Goal: Task Accomplishment & Management: Complete application form

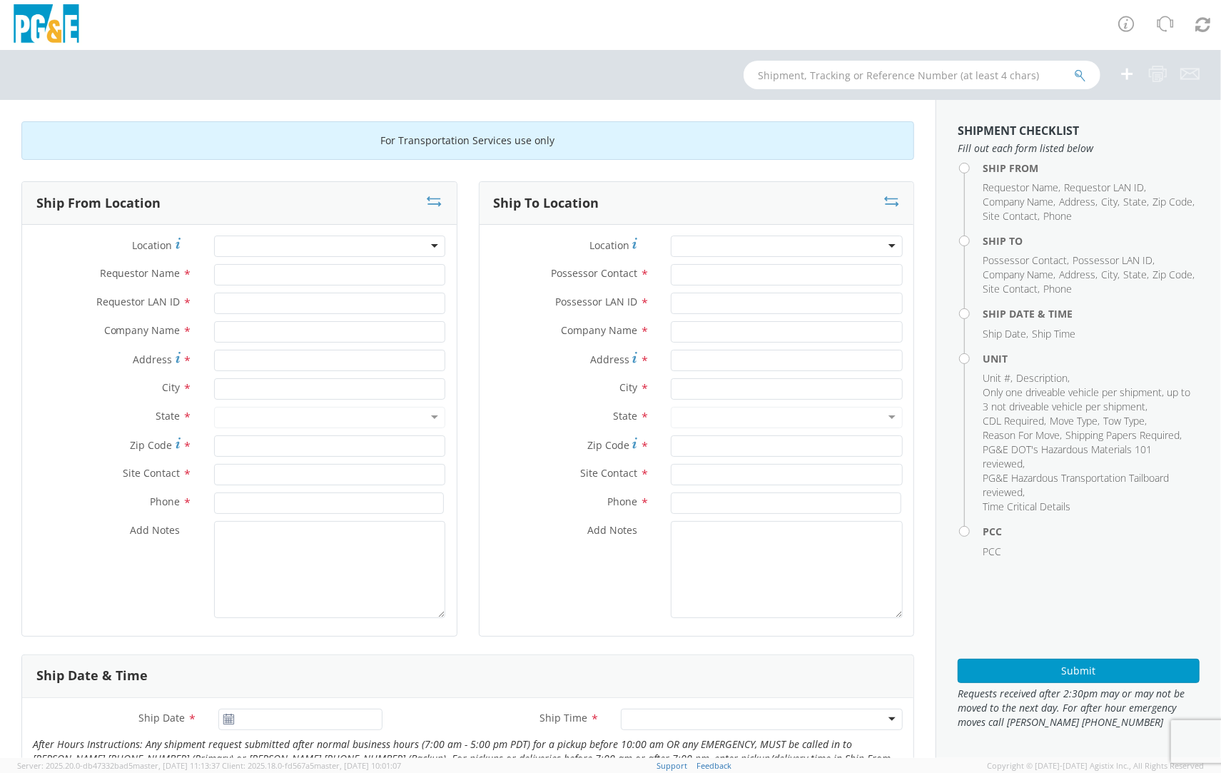
click at [315, 255] on div at bounding box center [330, 246] width 232 height 21
click at [269, 238] on div at bounding box center [330, 246] width 232 height 21
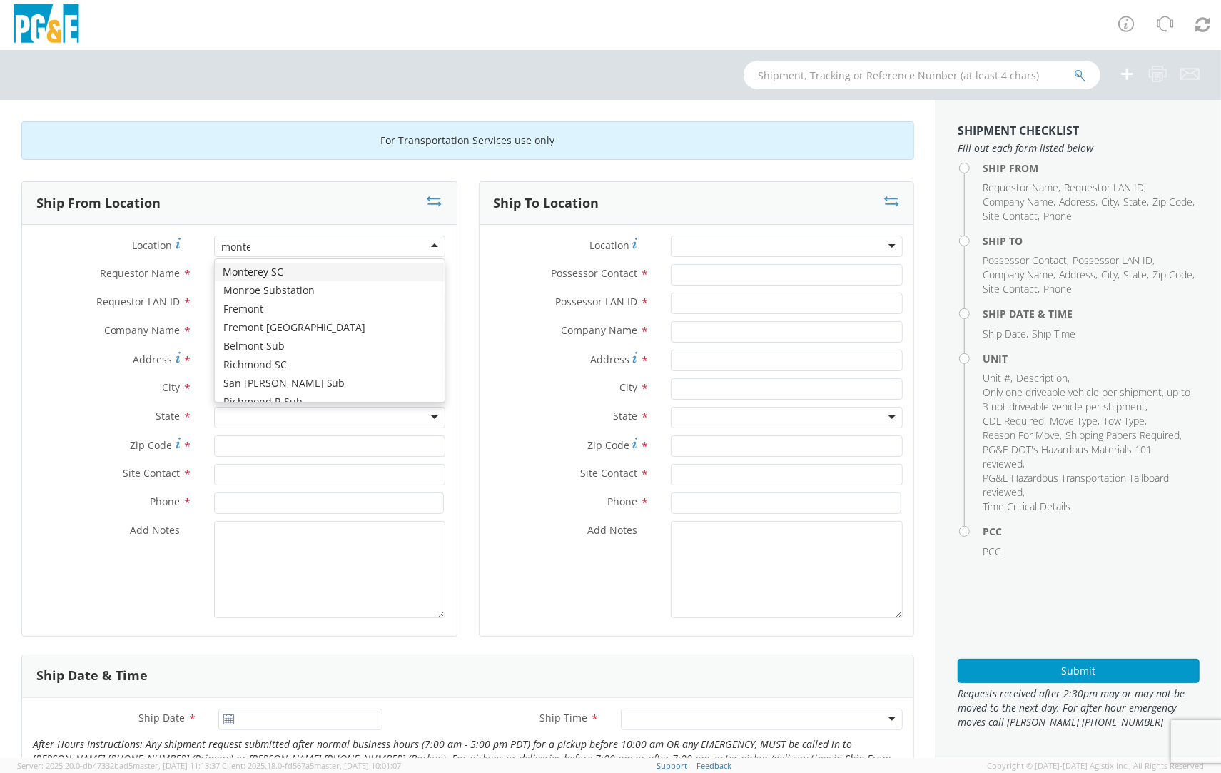
type input "monter"
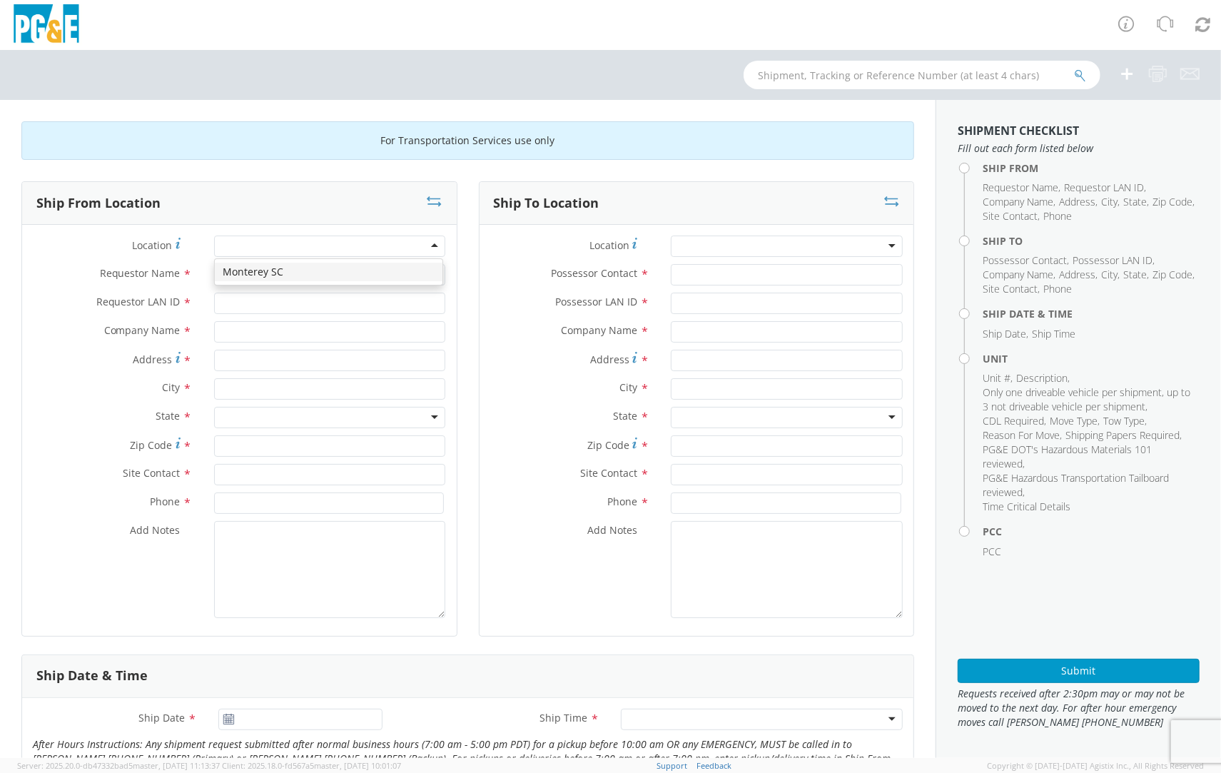
type input "PG&E"
type input "[STREET_ADDRESS]"
type input "Monterey"
type input "93940"
click at [737, 251] on div at bounding box center [787, 246] width 232 height 21
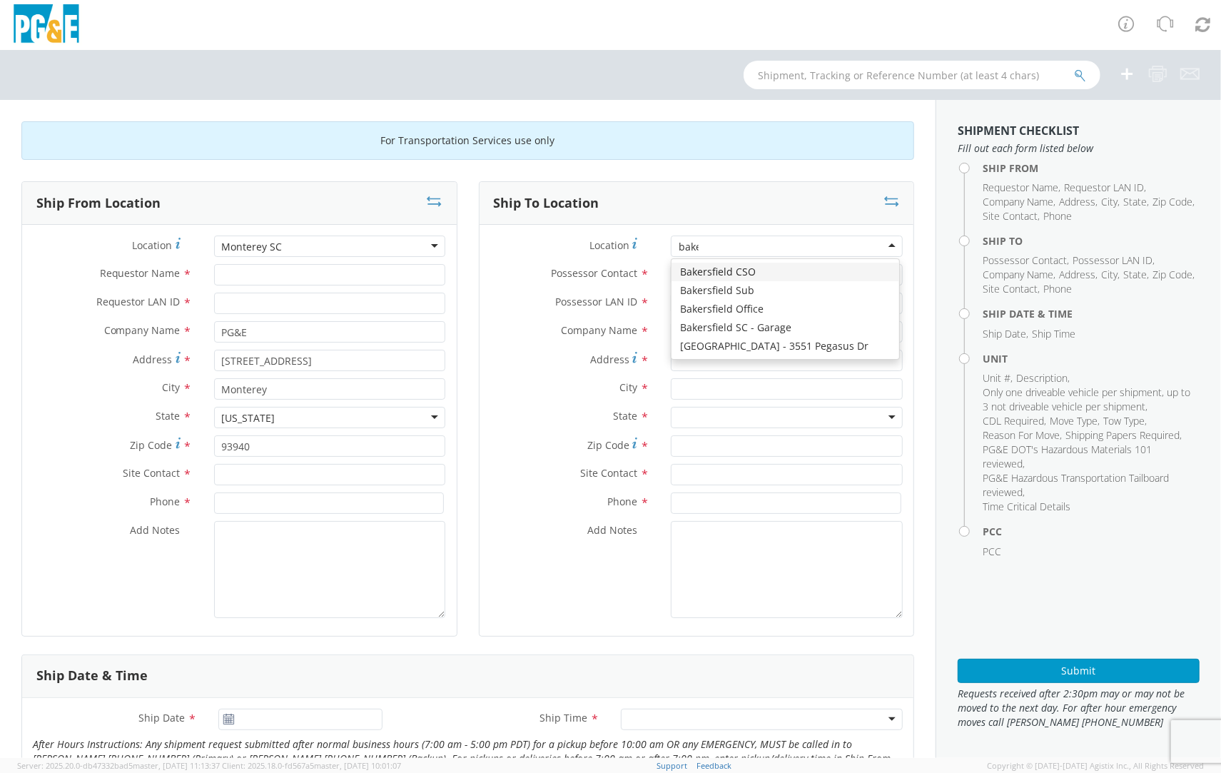
type input "[PERSON_NAME]"
type input "PG&E"
type input "[STREET_ADDRESS][PERSON_NAME]"
type input "BAKERSFIELD"
type input "93313"
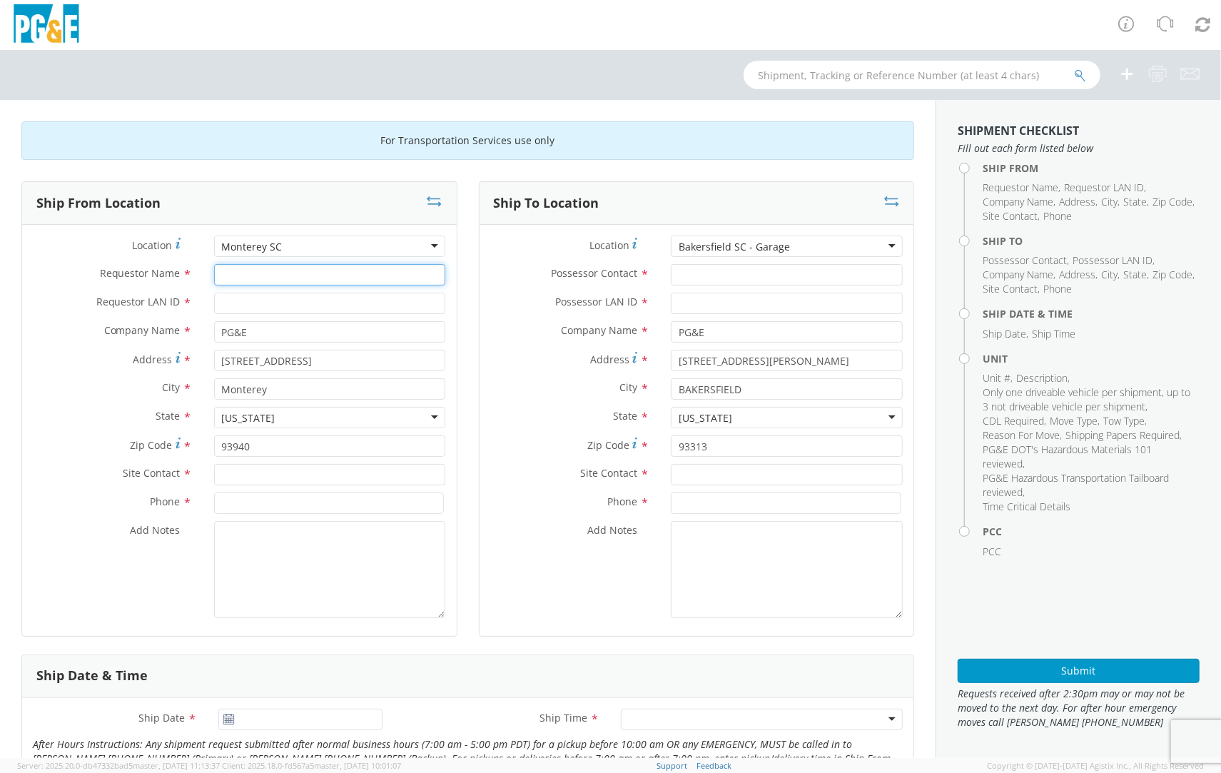
click at [281, 268] on input "Requestor Name *" at bounding box center [330, 274] width 232 height 21
type input "[PERSON_NAME]"
type input "jbrg"
click at [744, 276] on input "Possessor Contact *" at bounding box center [787, 274] width 232 height 21
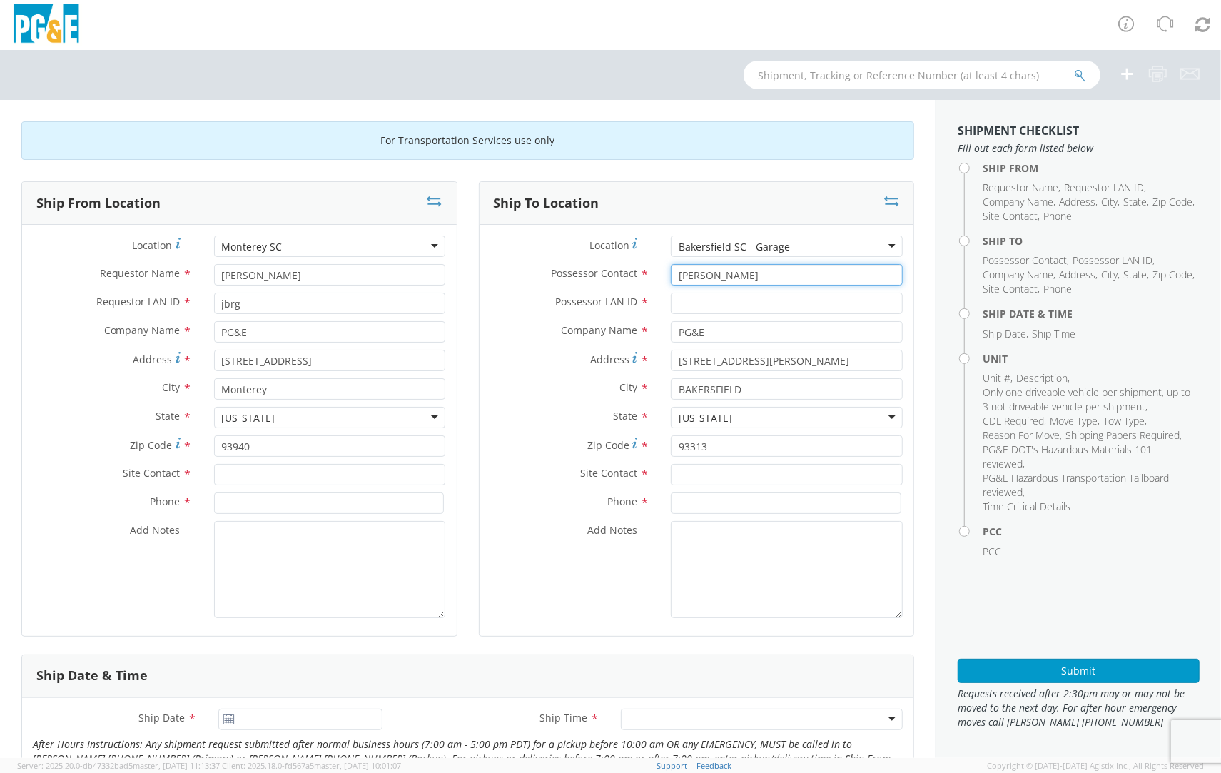
type input "[PERSON_NAME]"
click at [701, 300] on input "Possessor LAN ID *" at bounding box center [787, 303] width 232 height 21
paste input "MDN8"
type input "MDN8"
click at [704, 473] on input "text" at bounding box center [787, 474] width 232 height 21
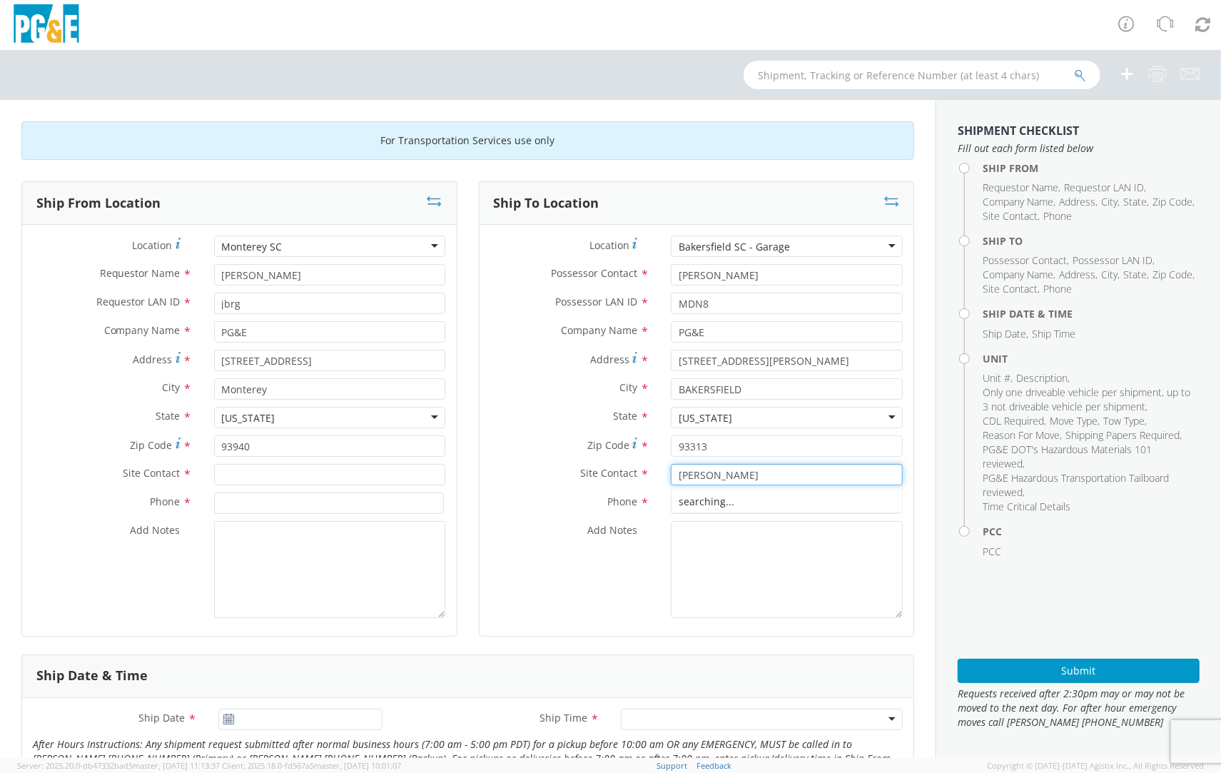
type input "[PERSON_NAME]"
click at [699, 512] on input at bounding box center [786, 502] width 231 height 21
paste input "6614406809"
type input "6614406809"
click at [262, 498] on input at bounding box center [329, 502] width 231 height 21
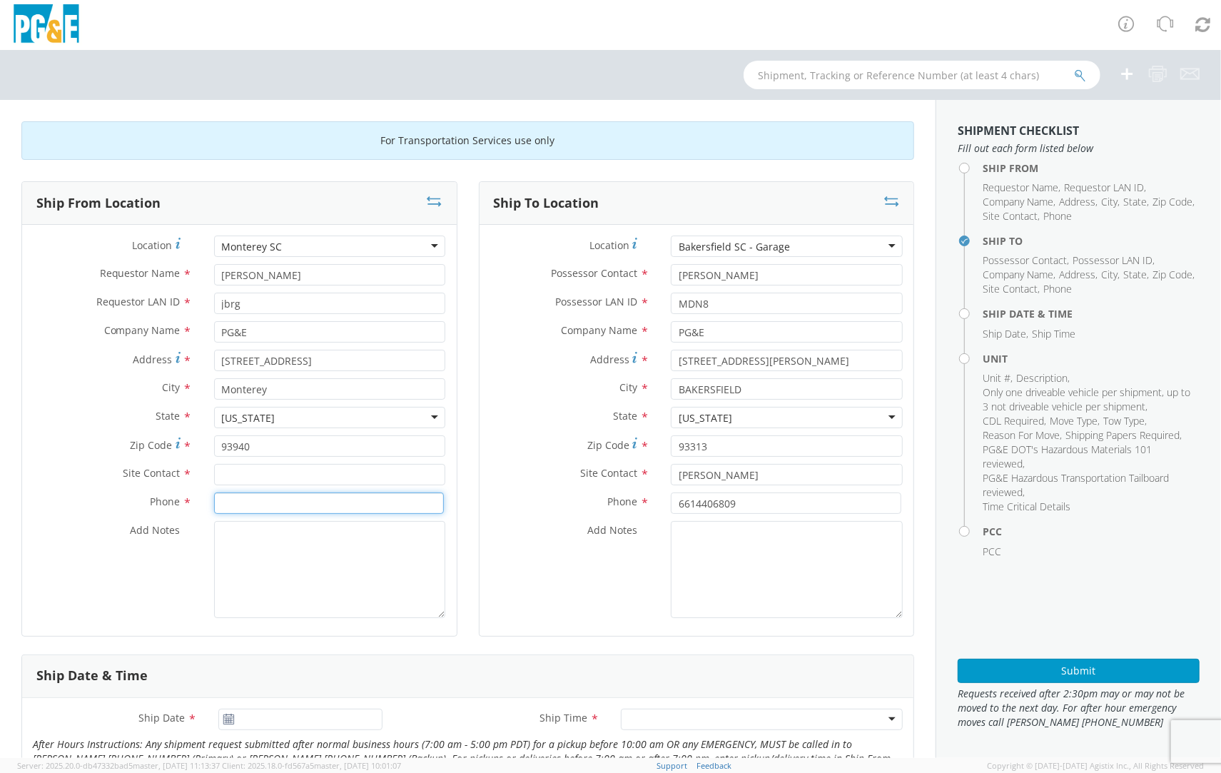
paste input "408/630-0356"
click at [242, 502] on input "408/630-0356" at bounding box center [329, 502] width 231 height 21
type input "[PHONE_NUMBER]"
click at [286, 475] on input "text" at bounding box center [330, 474] width 232 height 21
drag, startPoint x: 249, startPoint y: 472, endPoint x: 161, endPoint y: 468, distance: 88.6
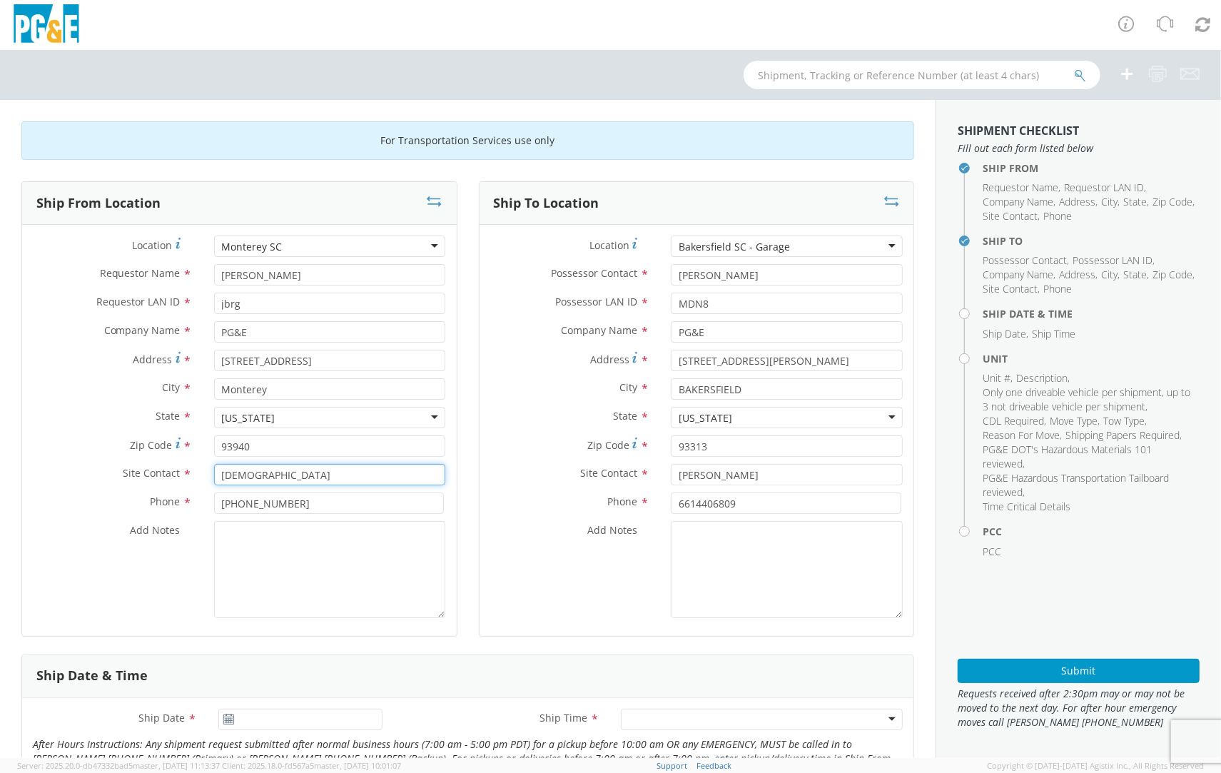
click at [161, 468] on div "Site Contact * [PERSON_NAME]" at bounding box center [239, 474] width 435 height 21
paste input "[PERSON_NAME]"
drag, startPoint x: 271, startPoint y: 470, endPoint x: 251, endPoint y: 465, distance: 20.1
click at [244, 468] on input "[DEMOGRAPHIC_DATA][PERSON_NAME]" at bounding box center [330, 474] width 232 height 21
type input "[PERSON_NAME]"
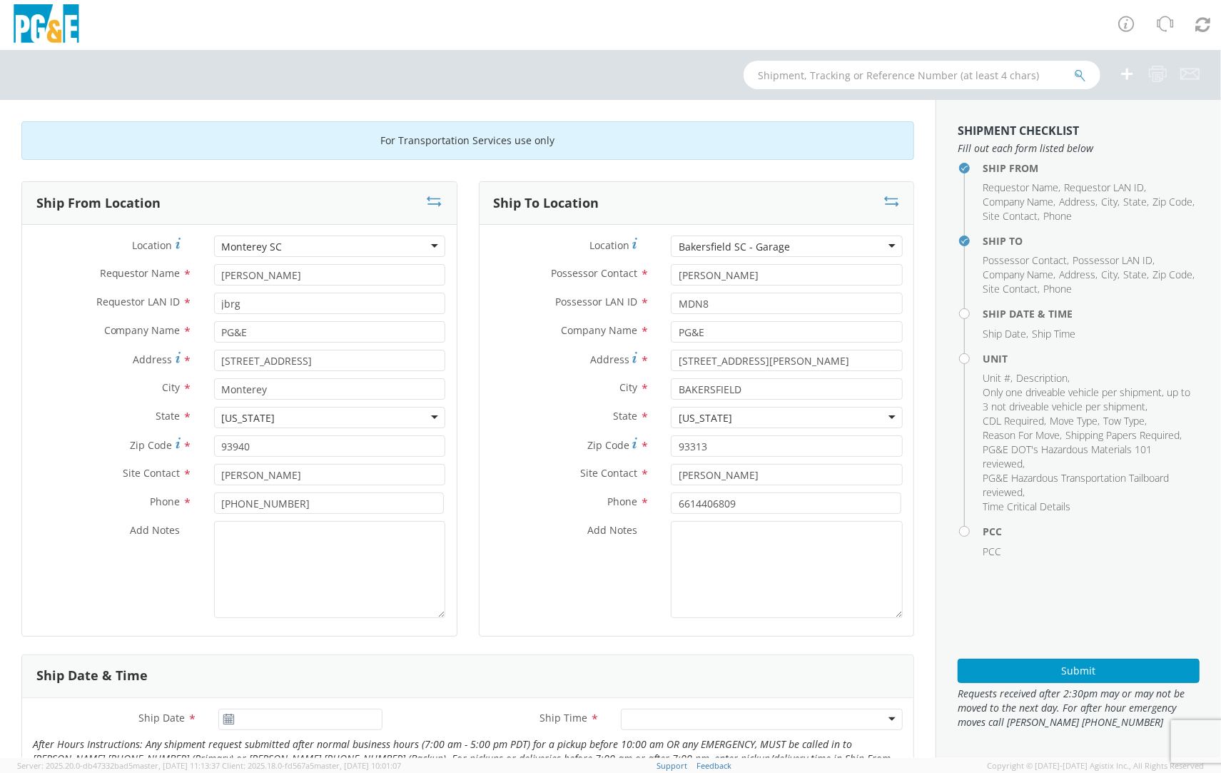
click at [435, 515] on div "Phone * [PHONE_NUMBER]" at bounding box center [239, 506] width 435 height 29
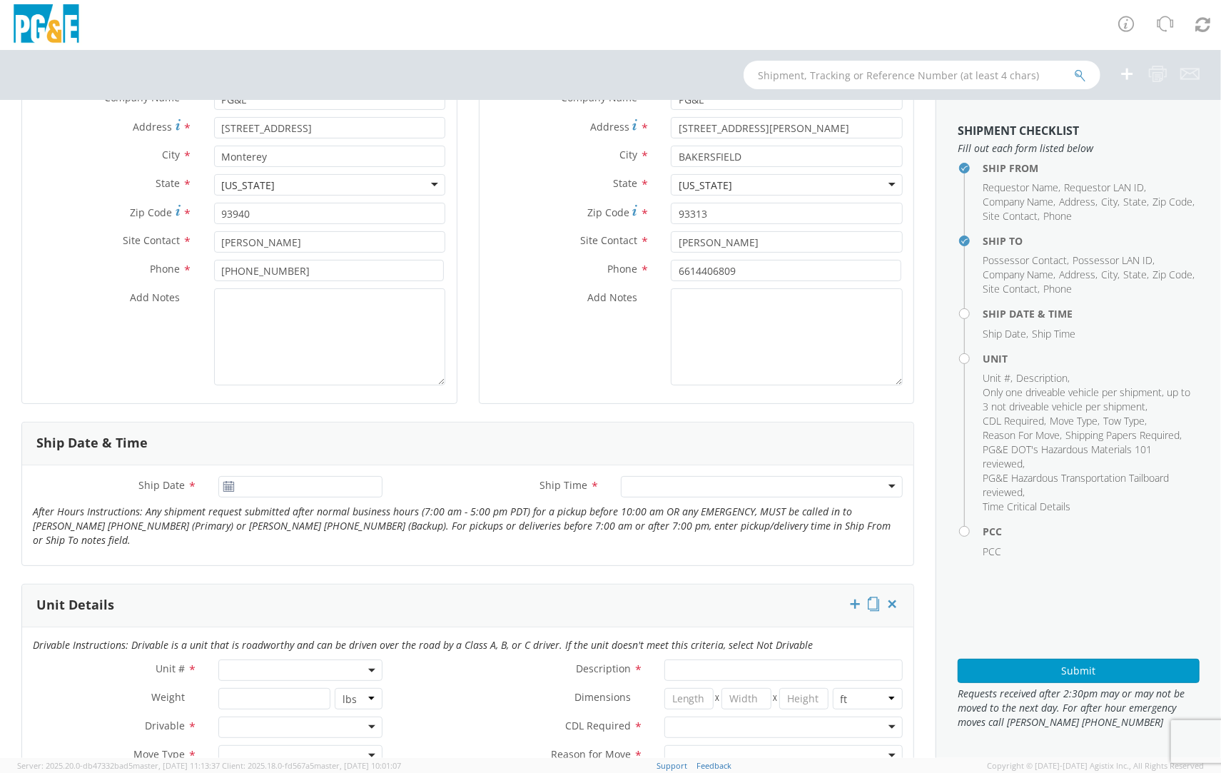
scroll to position [286, 0]
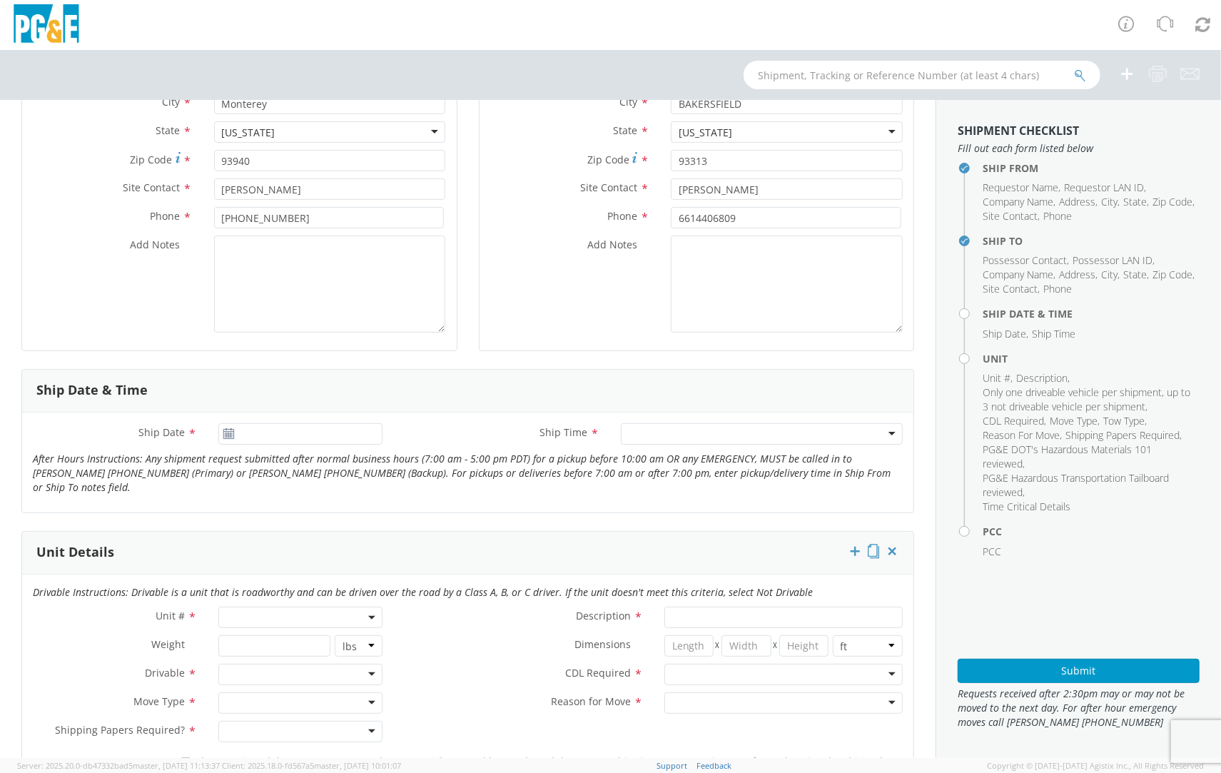
click at [268, 616] on span at bounding box center [300, 617] width 164 height 21
click at [263, 638] on input "search" at bounding box center [299, 640] width 155 height 21
paste input "2) B41337"
drag, startPoint x: 243, startPoint y: 640, endPoint x: 179, endPoint y: 630, distance: 65.0
click at [179, 630] on div "Unit # * 2) B41337 Other" at bounding box center [207, 621] width 371 height 29
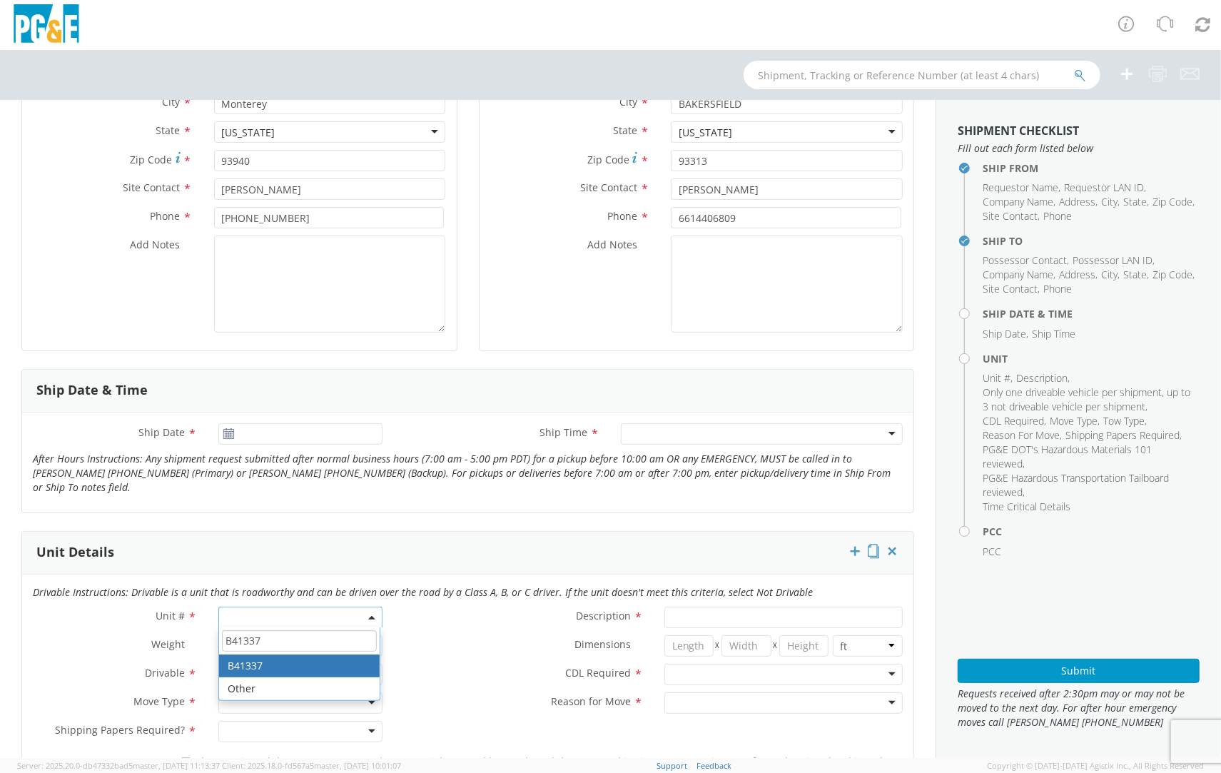
type input "B41337"
type input "PICKUP; 1/2T 4x4"
type input "7100"
select select "B41337"
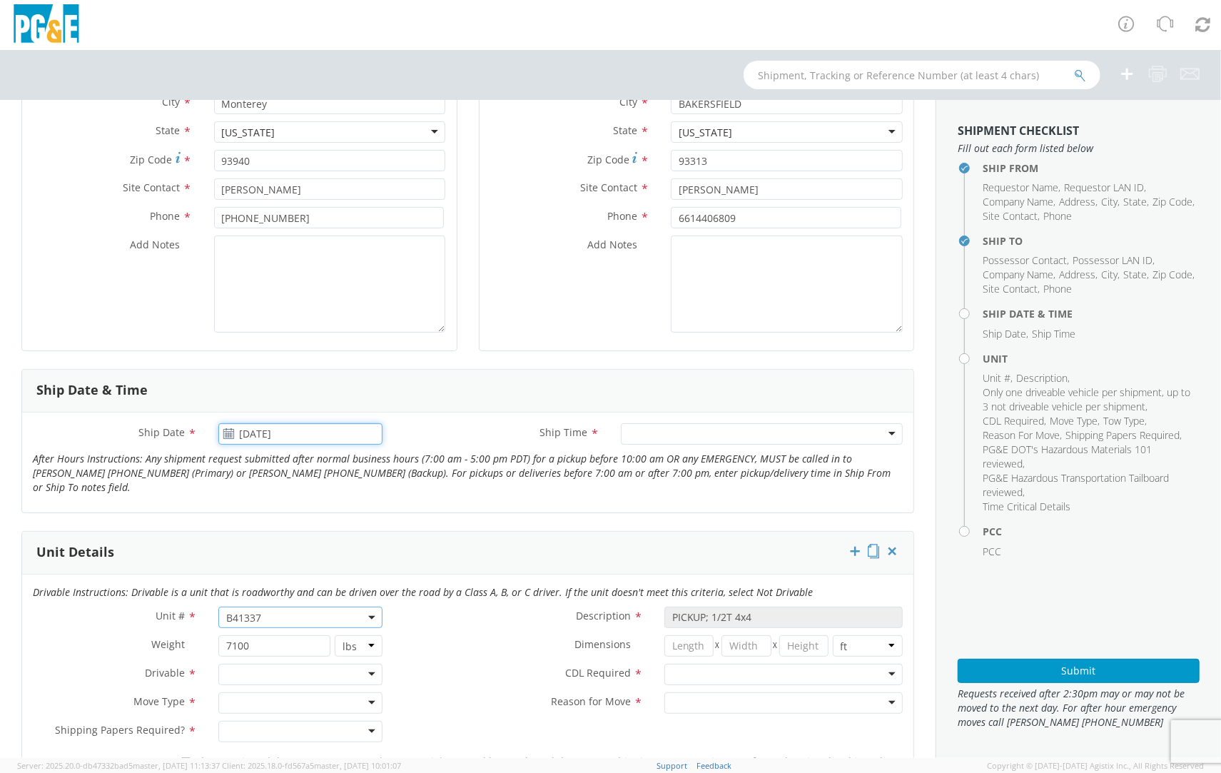
click at [298, 428] on input "[DATE]" at bounding box center [300, 433] width 164 height 21
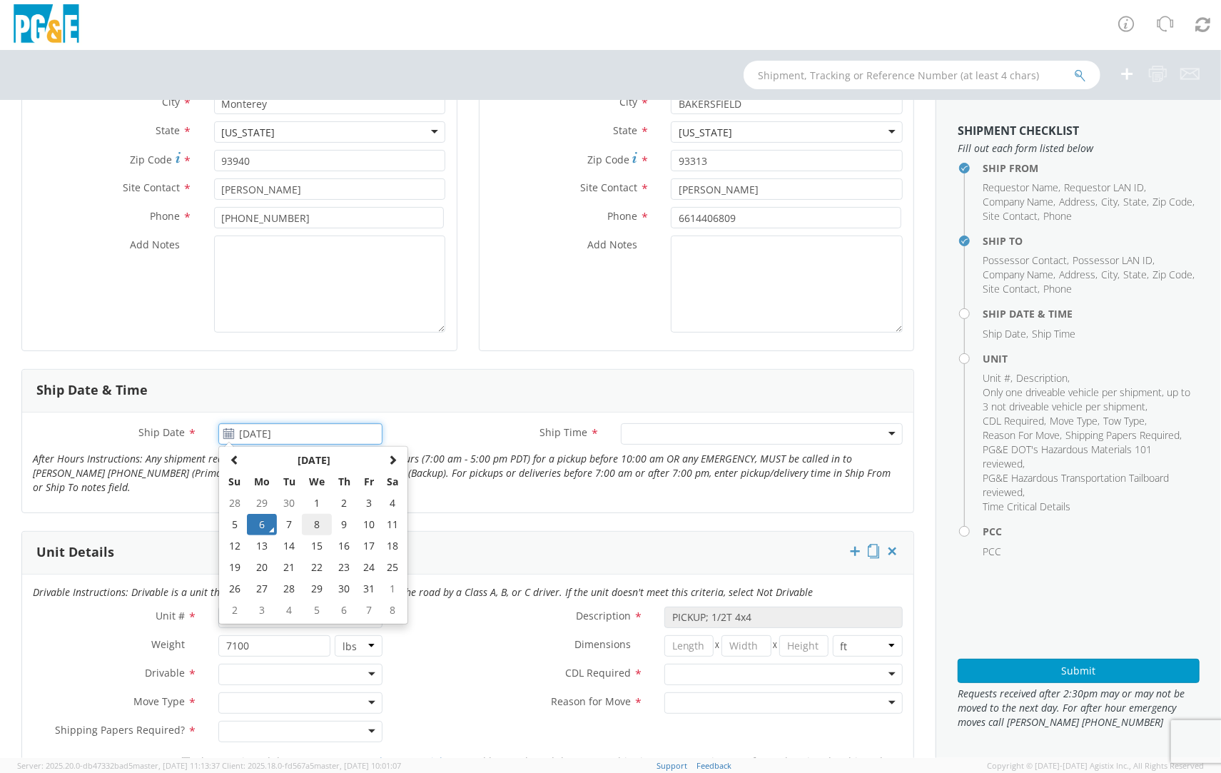
click at [310, 524] on td "8" at bounding box center [317, 524] width 30 height 21
type input "[DATE]"
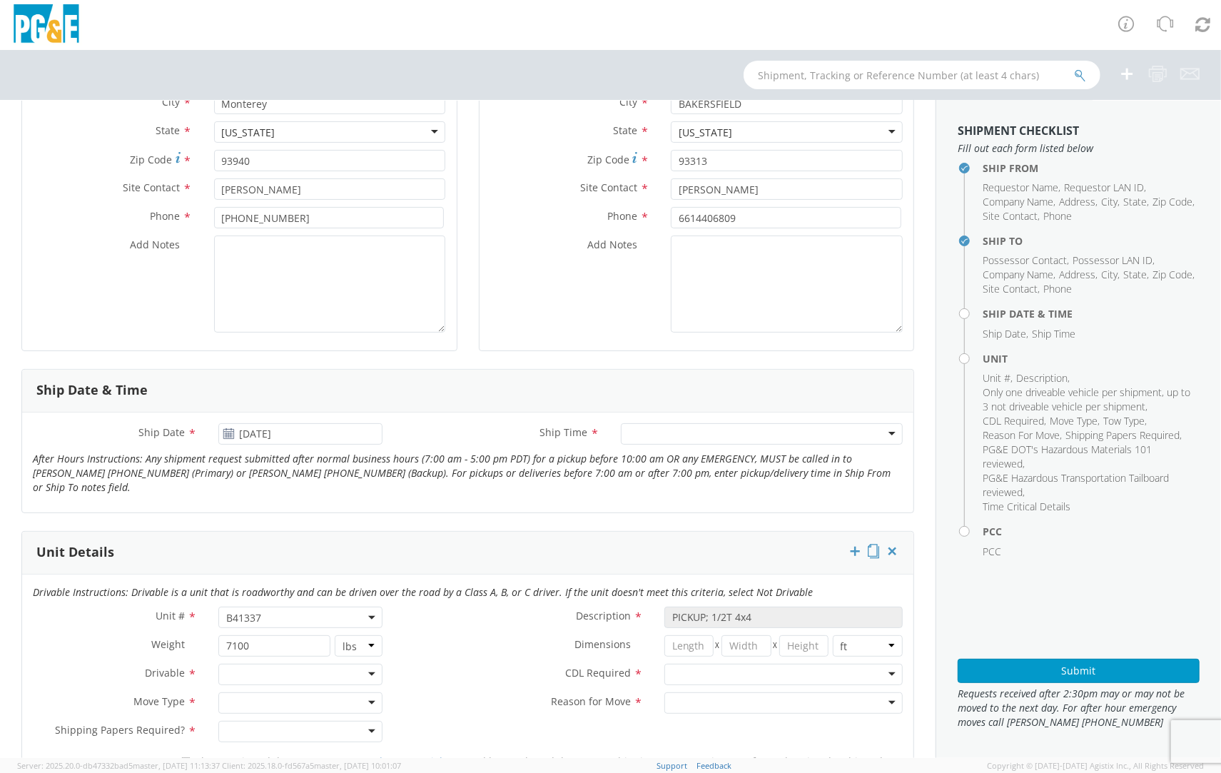
click at [693, 430] on div at bounding box center [762, 433] width 282 height 21
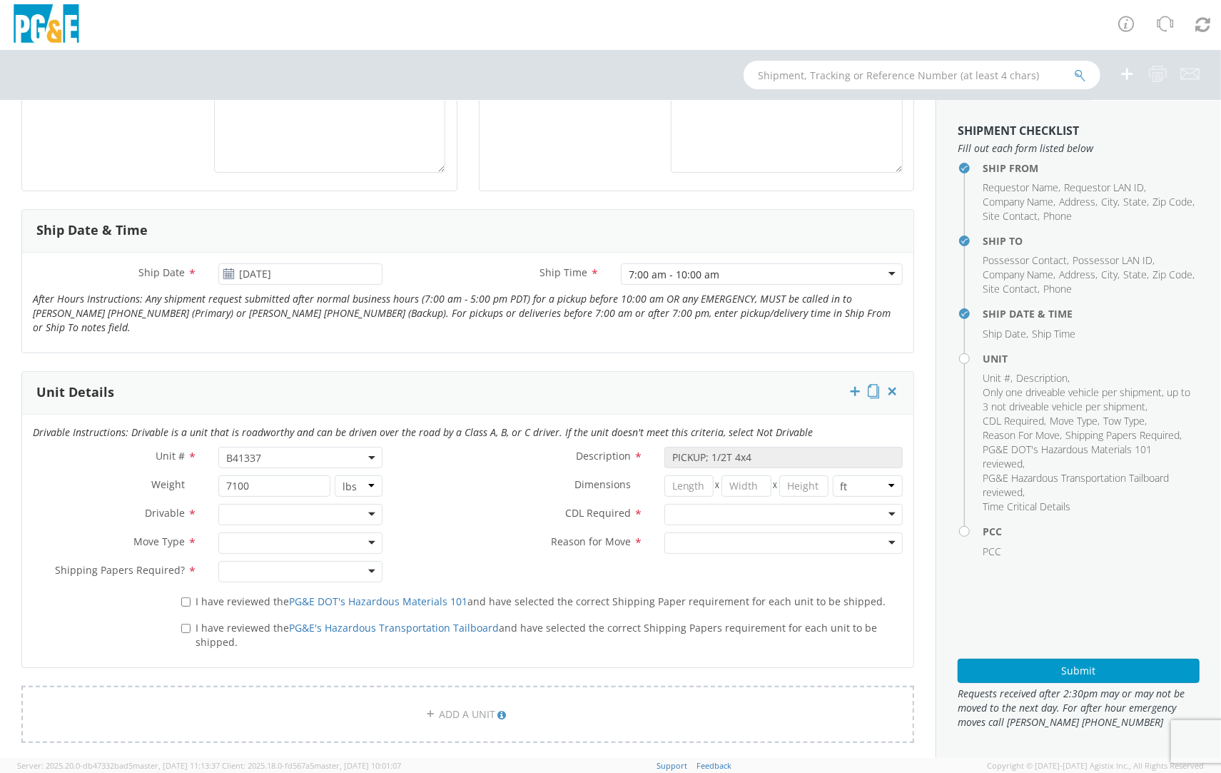
scroll to position [500, 0]
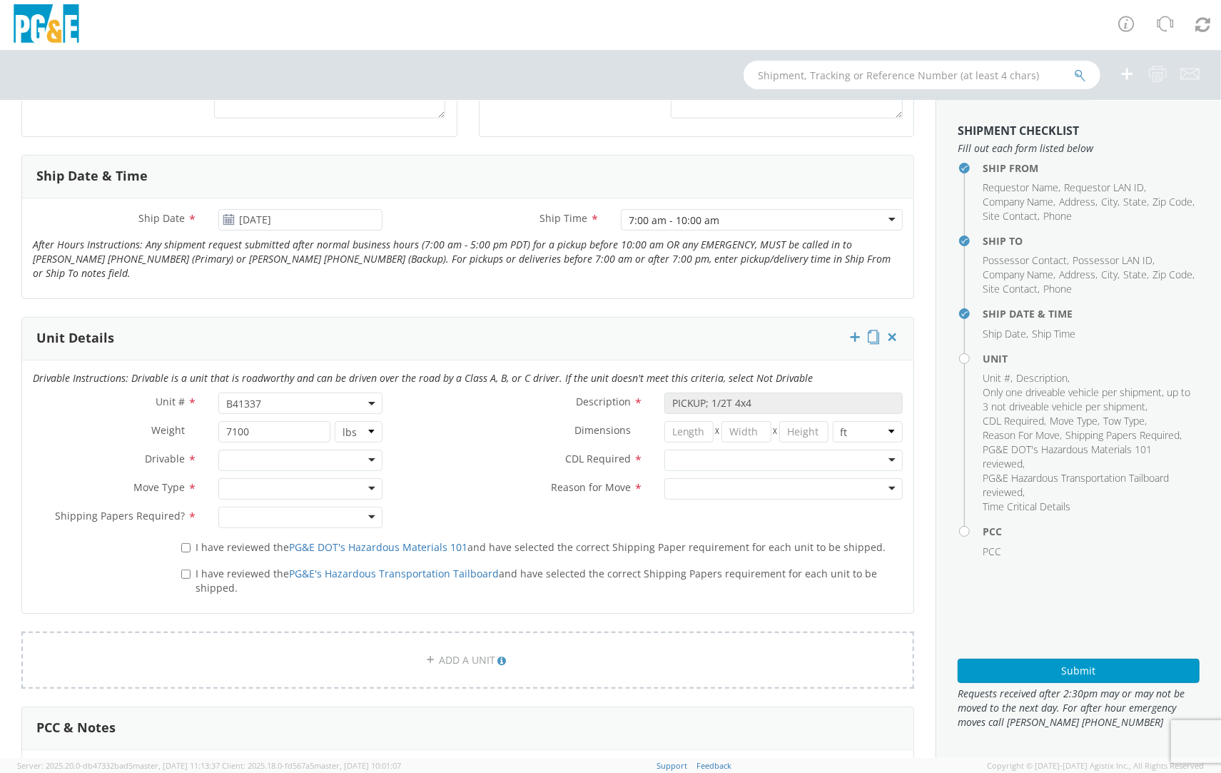
click at [315, 460] on div at bounding box center [300, 460] width 164 height 21
click at [281, 483] on div at bounding box center [300, 488] width 164 height 21
click at [266, 502] on div "Move Type * Non-Emergency Non-Emergency Auction Critical Emergency Non-Emergency" at bounding box center [207, 492] width 371 height 29
click at [264, 510] on div at bounding box center [300, 517] width 164 height 21
click at [234, 551] on span "I have reviewed the PG&E DOT's Hazardous Materials 101 and have selected the co…" at bounding box center [541, 547] width 690 height 14
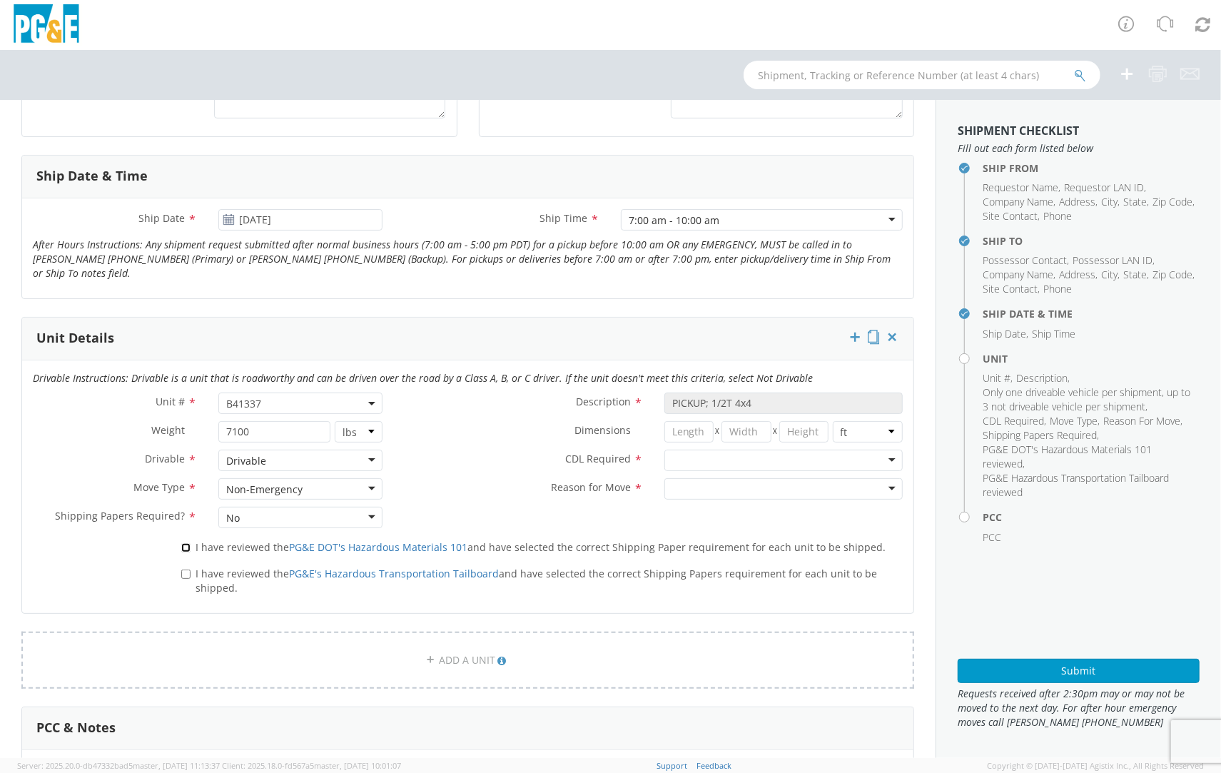
click at [191, 551] on input "I have reviewed the PG&E DOT's Hazardous Materials 101 and have selected the co…" at bounding box center [185, 547] width 9 height 9
checkbox input "true"
click at [216, 573] on span "I have reviewed the PG&E's Hazardous Transportation Tailboard and have selected…" at bounding box center [537, 581] width 682 height 28
click at [191, 573] on input "I have reviewed the PG&E's Hazardous Transportation Tailboard and have selected…" at bounding box center [185, 574] width 9 height 9
checkbox input "true"
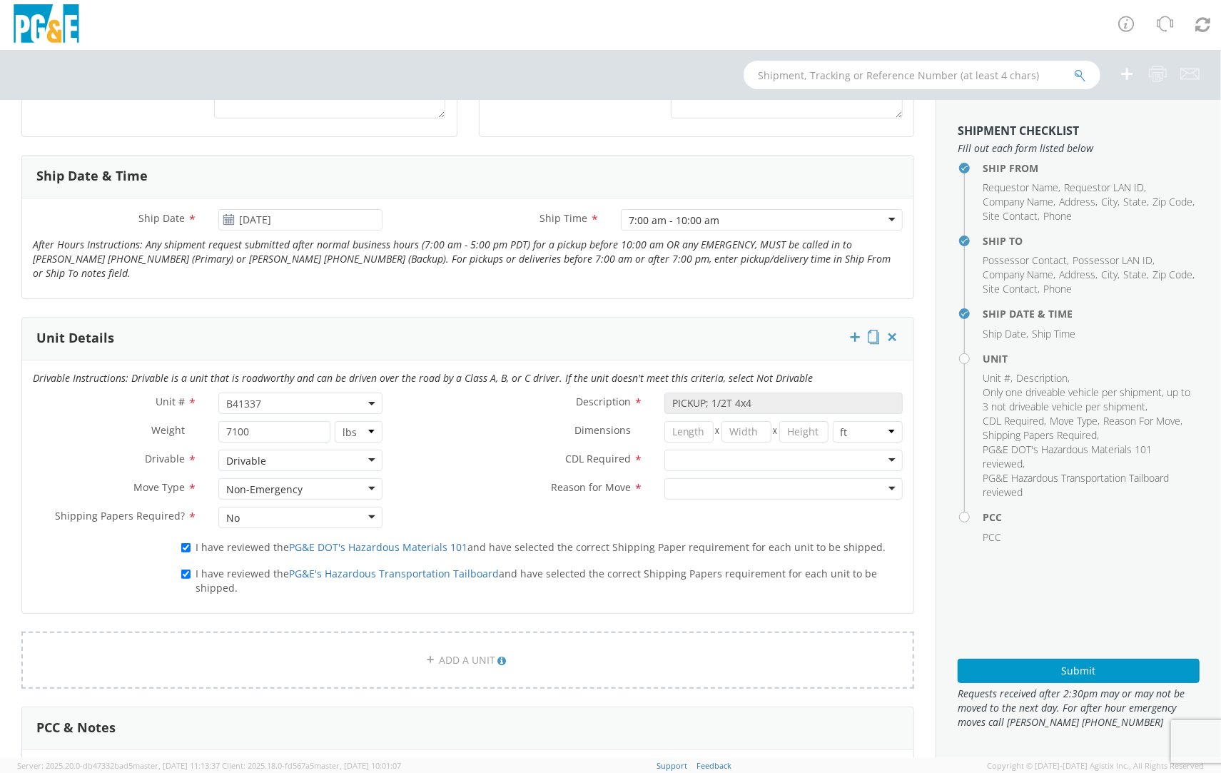
click at [706, 450] on div at bounding box center [784, 460] width 238 height 21
click at [694, 489] on div at bounding box center [784, 488] width 238 height 21
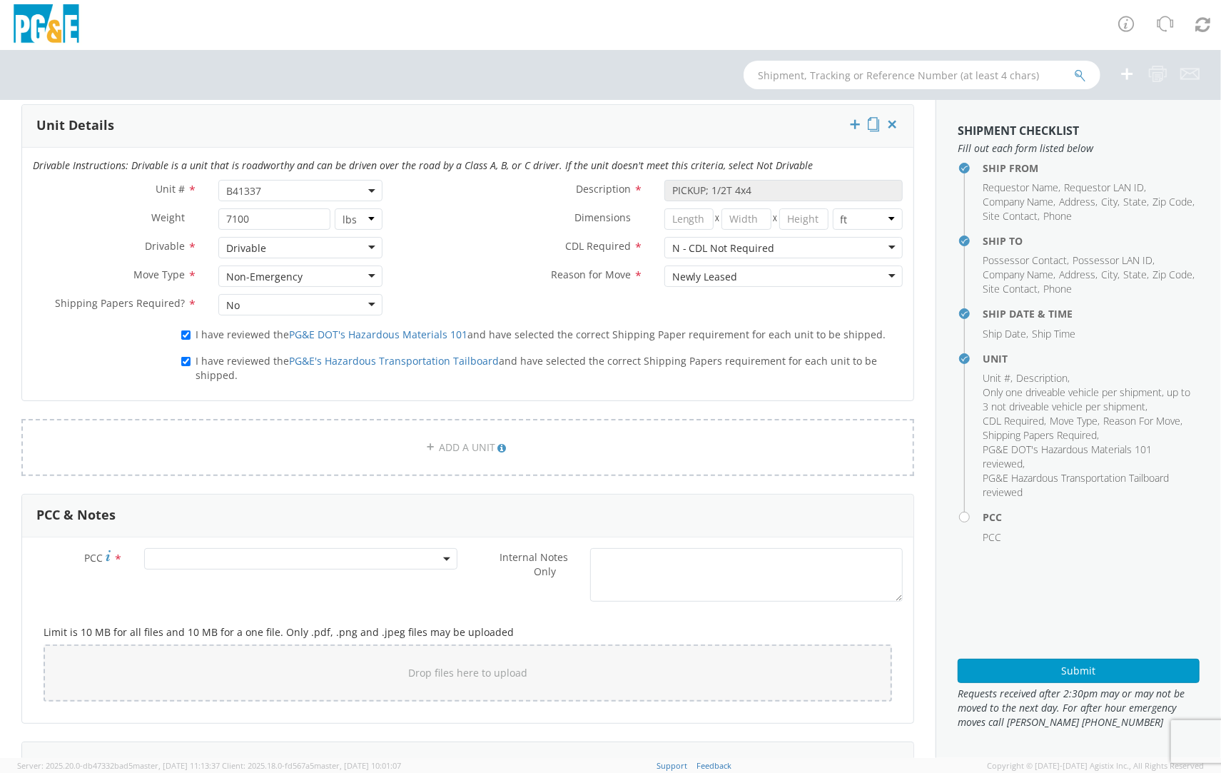
scroll to position [857, 0]
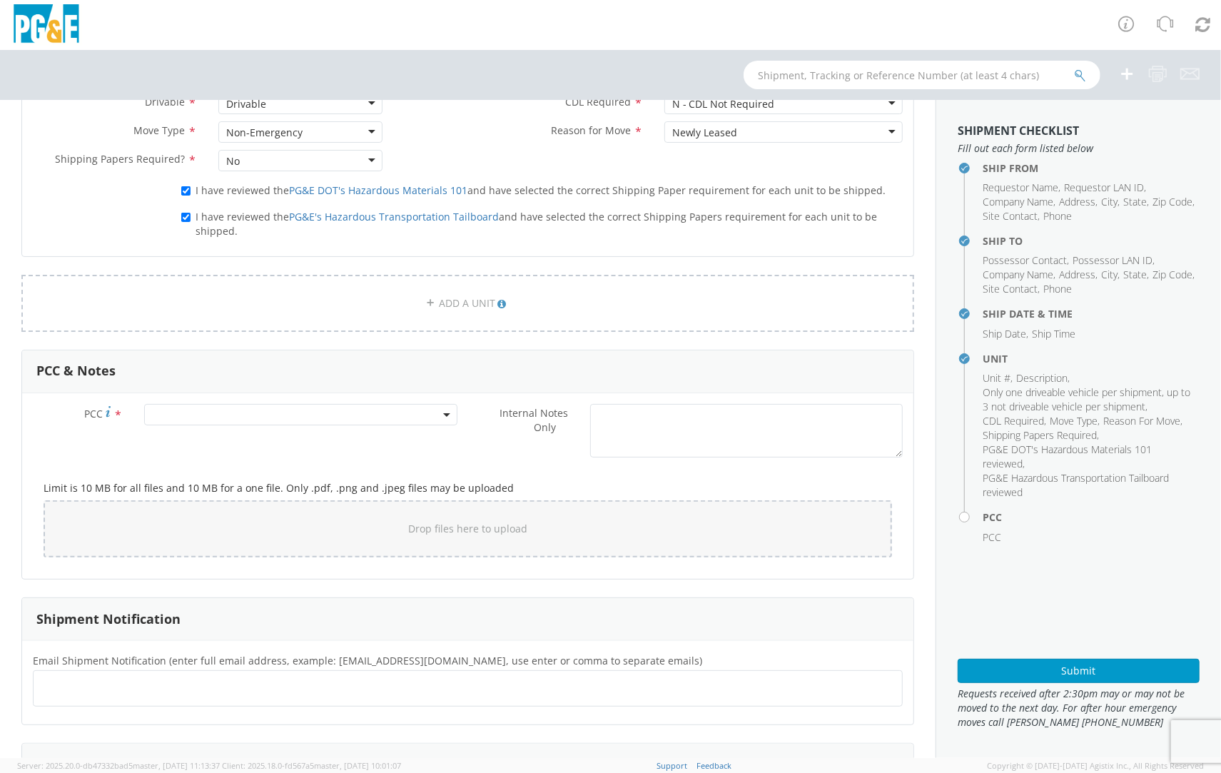
click at [188, 406] on span at bounding box center [300, 414] width 313 height 21
click at [200, 442] on input "number" at bounding box center [299, 438] width 302 height 21
type input "11307"
select select "11307"
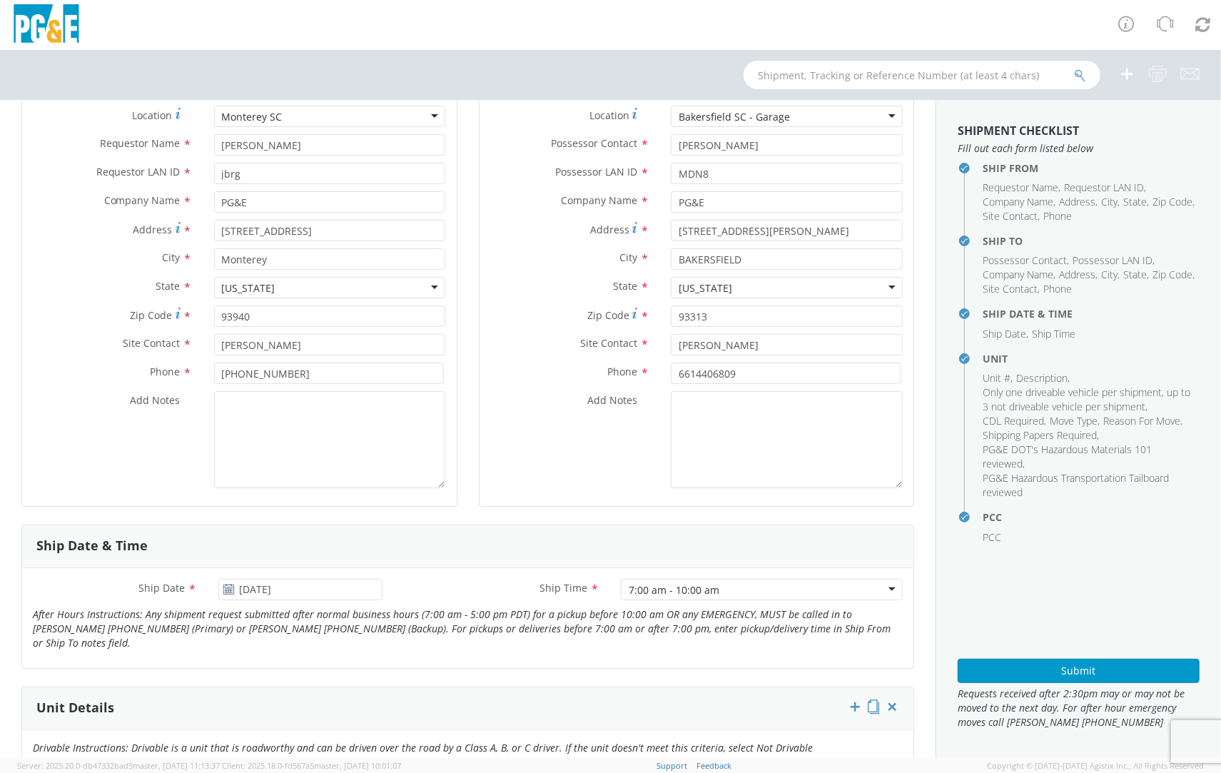
scroll to position [71, 0]
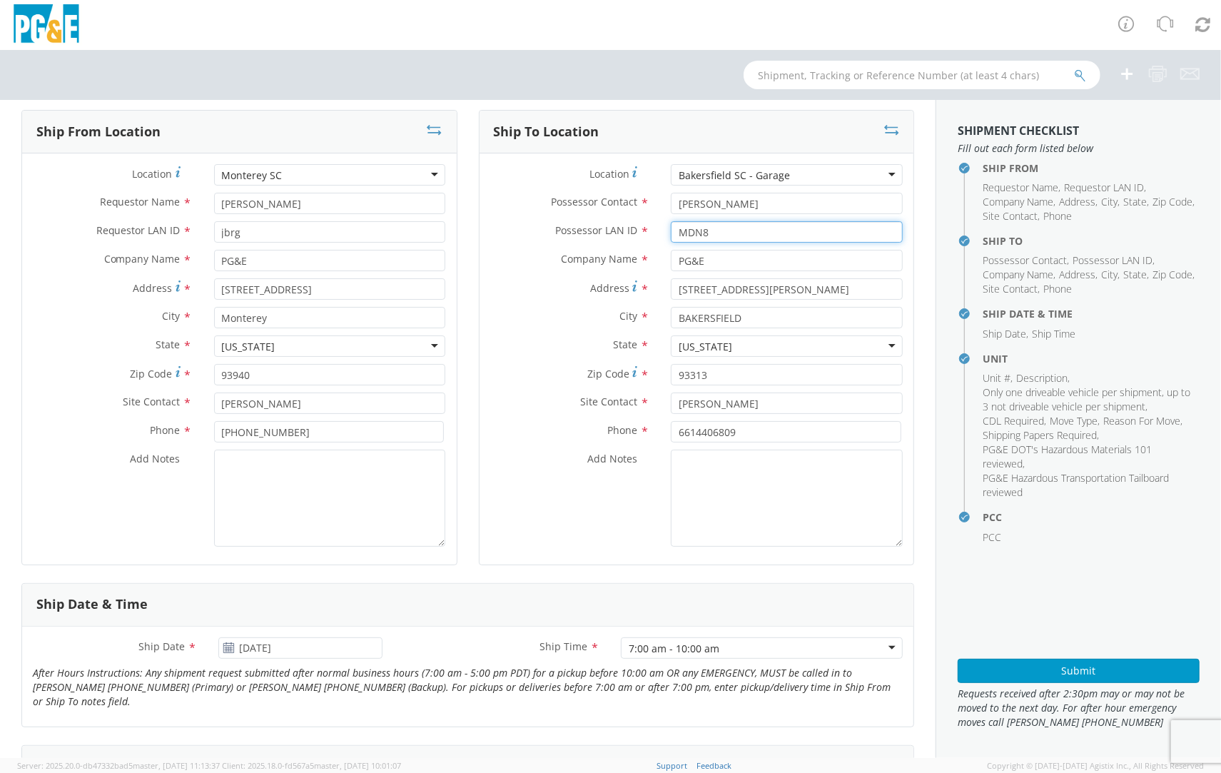
drag, startPoint x: 714, startPoint y: 231, endPoint x: 484, endPoint y: 230, distance: 230.5
click at [494, 231] on div "Possessor LAN ID * MDN8" at bounding box center [697, 231] width 435 height 21
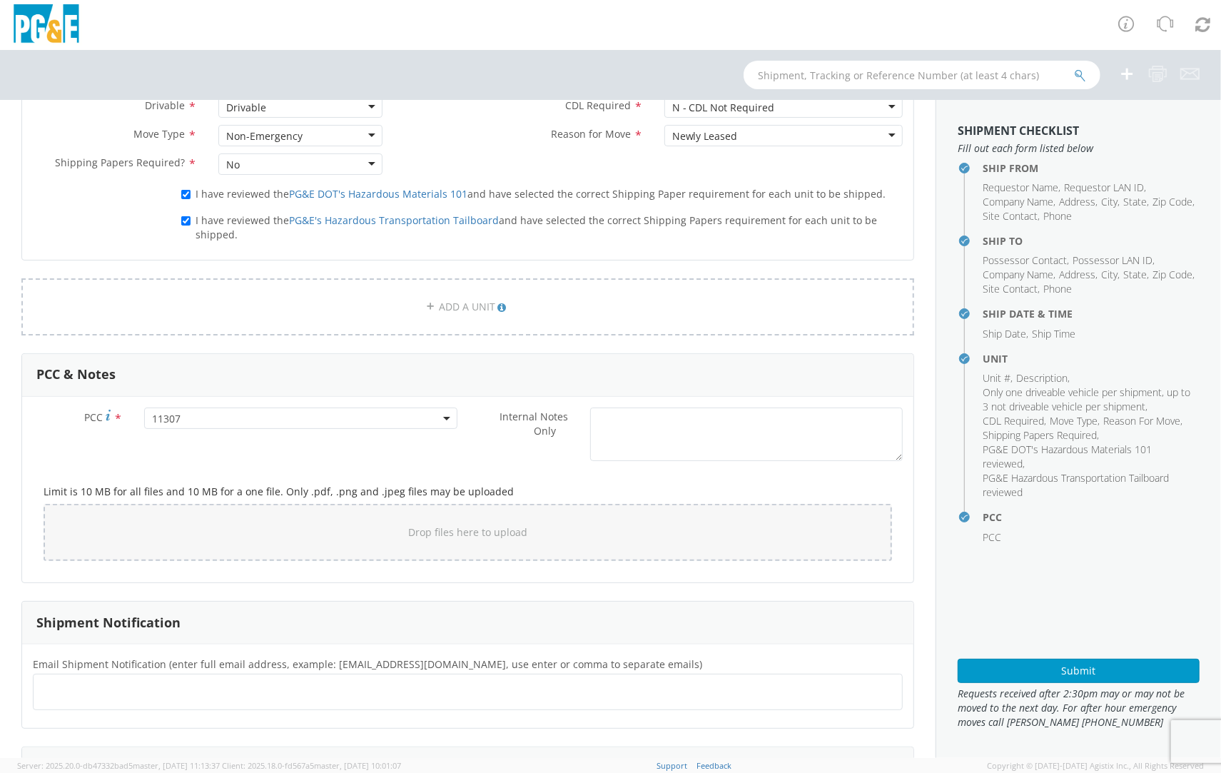
scroll to position [928, 0]
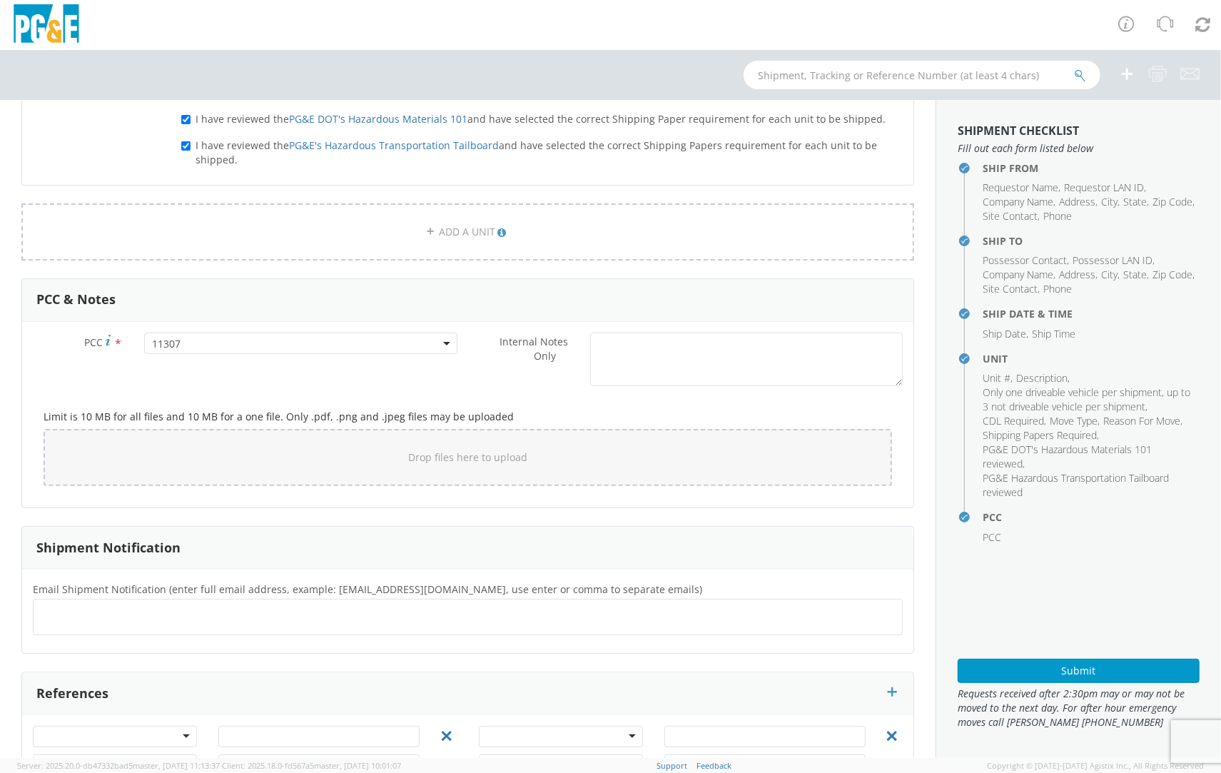
click at [195, 635] on div "Email Shipment Notification (enter full email address, example: [EMAIL_ADDRESS]…" at bounding box center [467, 611] width 891 height 62
click at [200, 620] on ul at bounding box center [467, 617] width 857 height 24
paste input "MDN8"
type input "[EMAIL_ADDRESS][DOMAIN_NAME]"
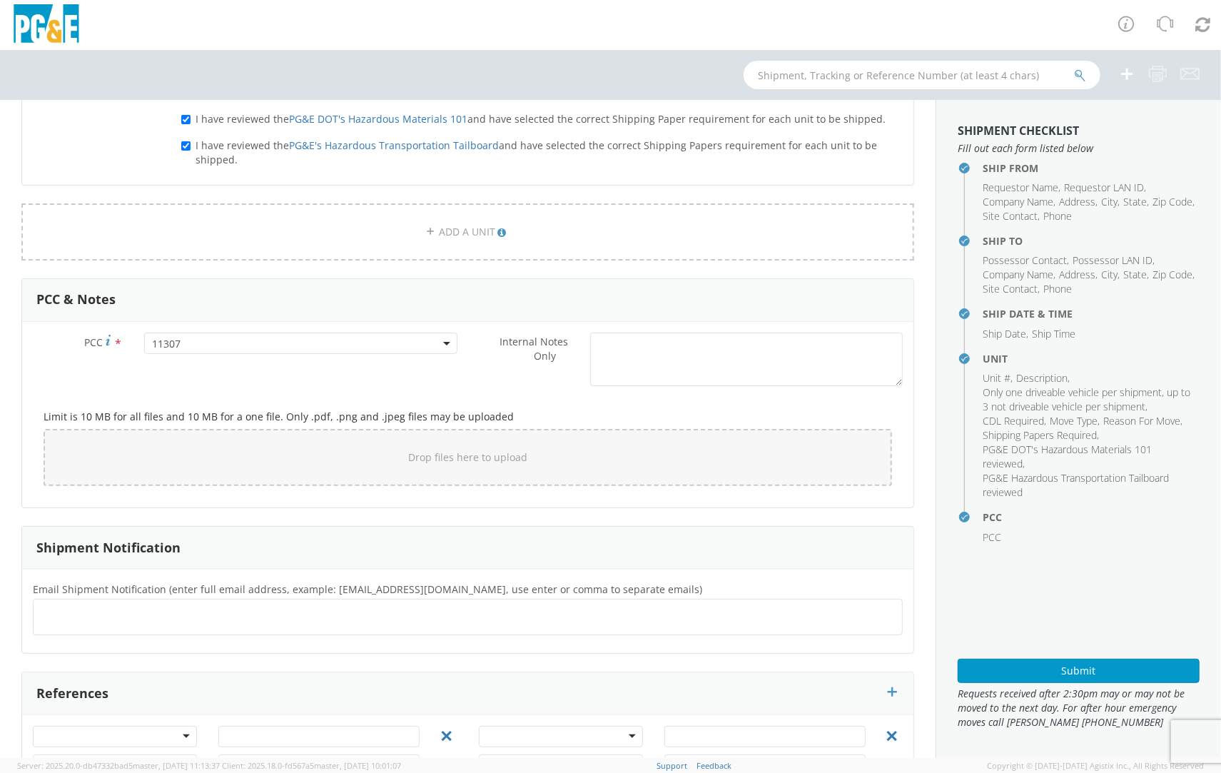
click at [254, 582] on span "Email Shipment Notification (enter full email address, example: [EMAIL_ADDRESS]…" at bounding box center [368, 589] width 670 height 14
click at [265, 615] on ul "[EMAIL_ADDRESS][DOMAIN_NAME] ×" at bounding box center [467, 617] width 857 height 24
paste input "J0RE"
type input "[EMAIL_ADDRESS][DOMAIN_NAME]"
click at [286, 533] on div "Shipment Notification" at bounding box center [467, 548] width 891 height 43
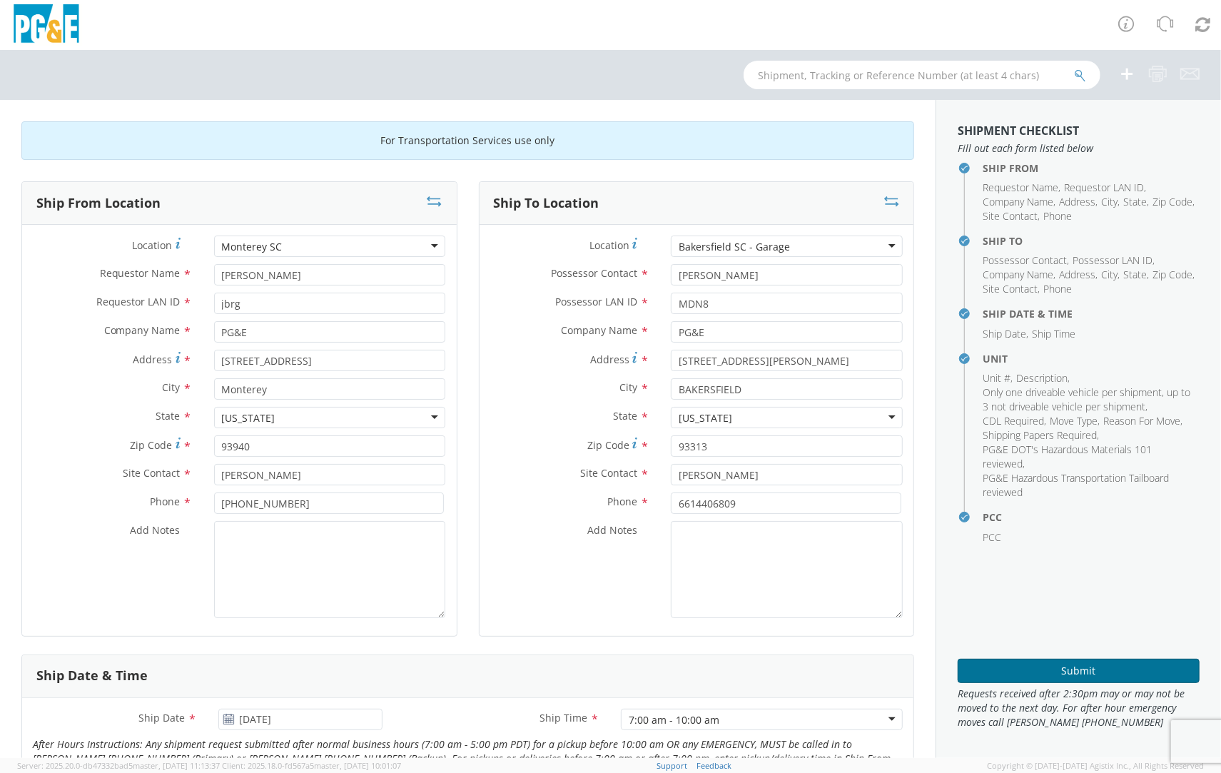
click at [996, 667] on button "Submit" at bounding box center [1079, 671] width 242 height 24
